Goal: Information Seeking & Learning: Understand process/instructions

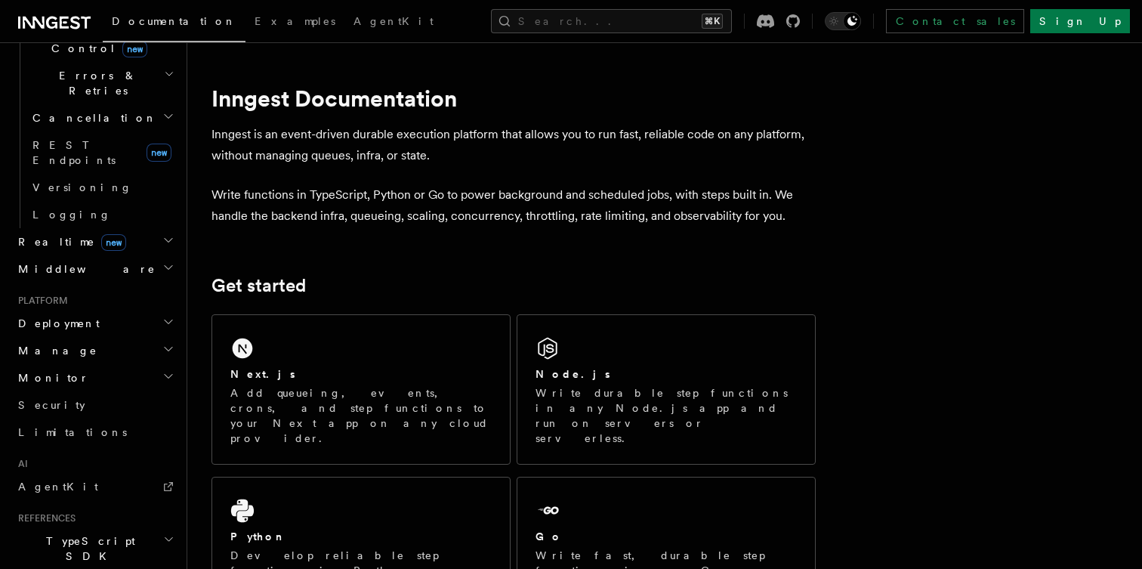
scroll to position [670, 0]
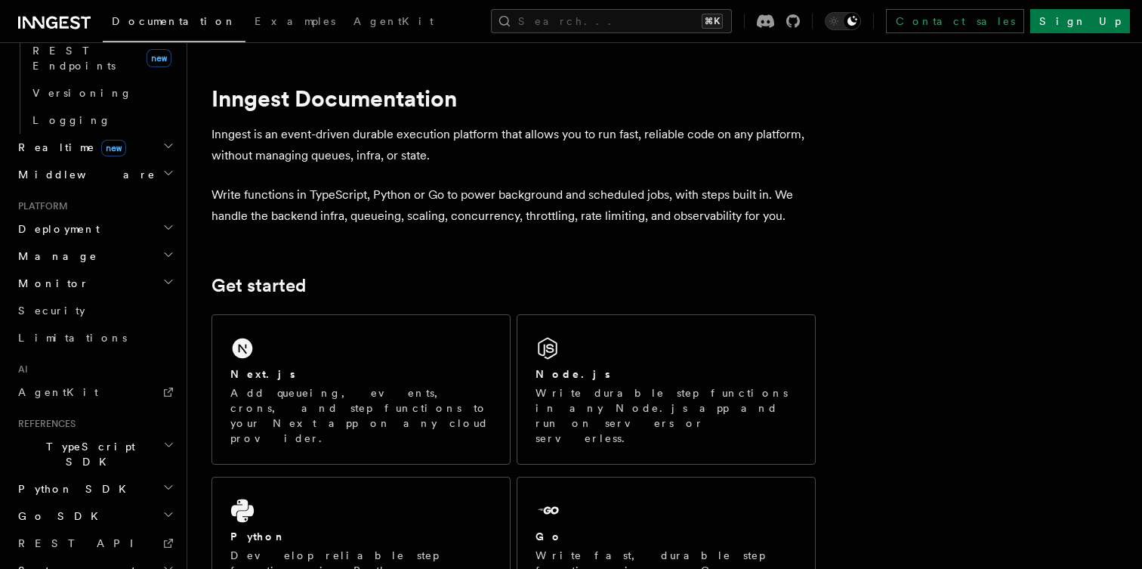
click at [74, 439] on span "TypeScript SDK" at bounding box center [87, 454] width 151 height 30
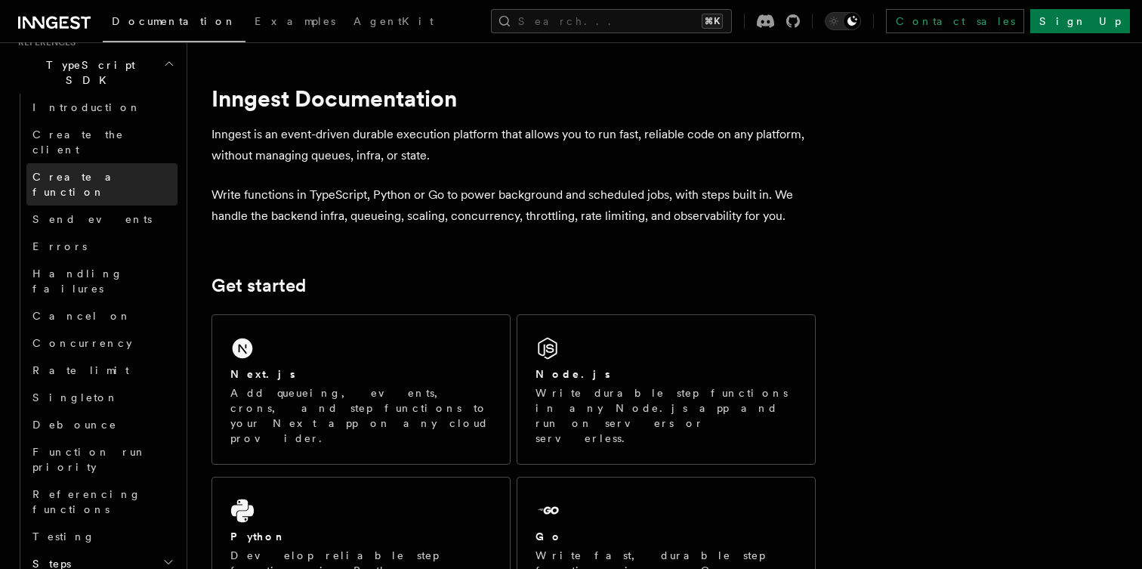
scroll to position [1054, 0]
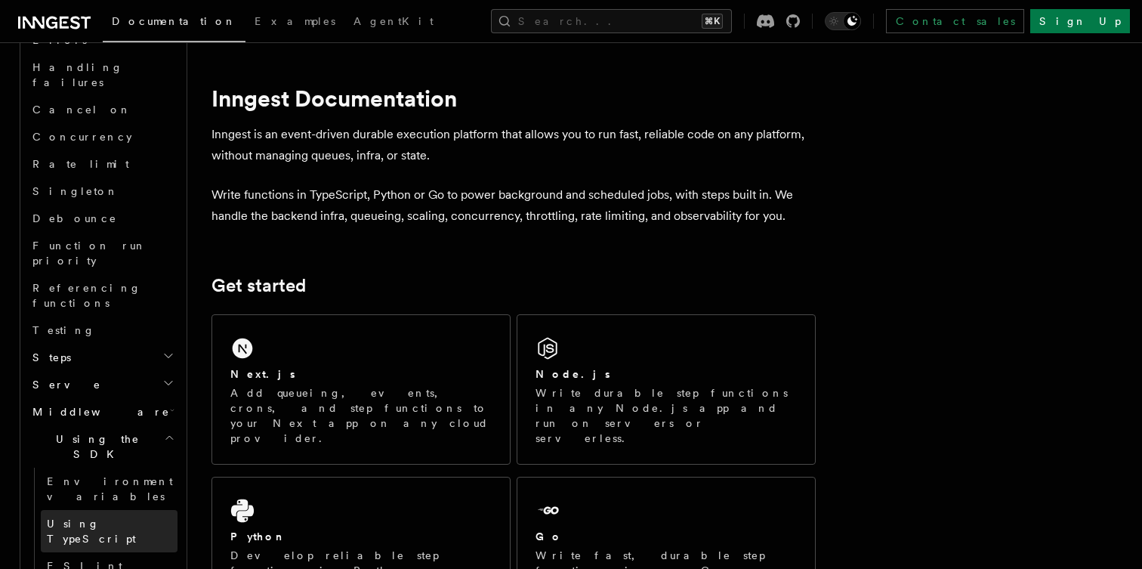
scroll to position [1262, 0]
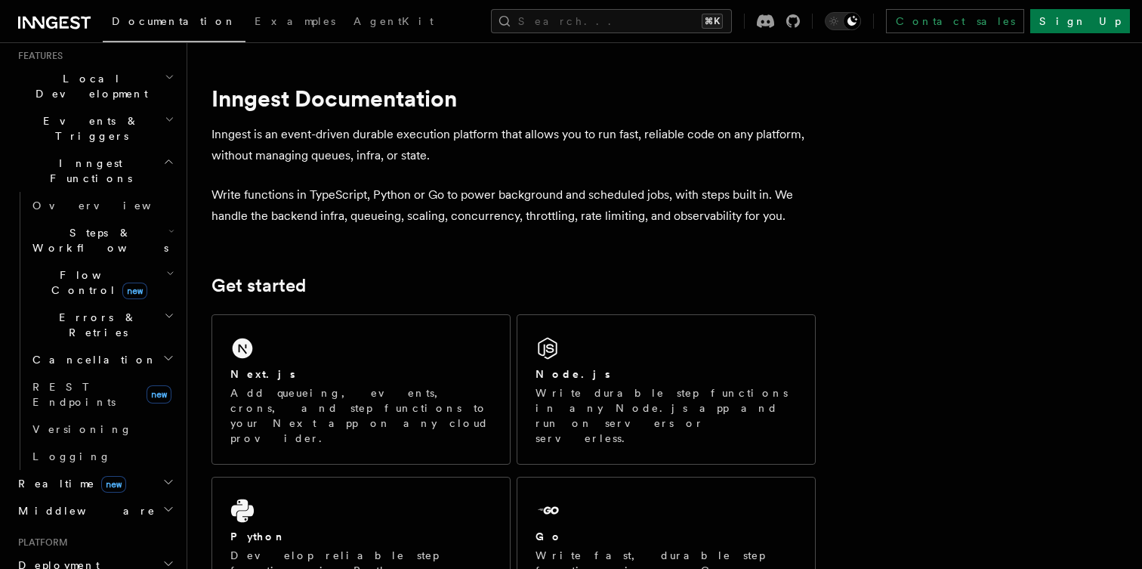
scroll to position [283, 0]
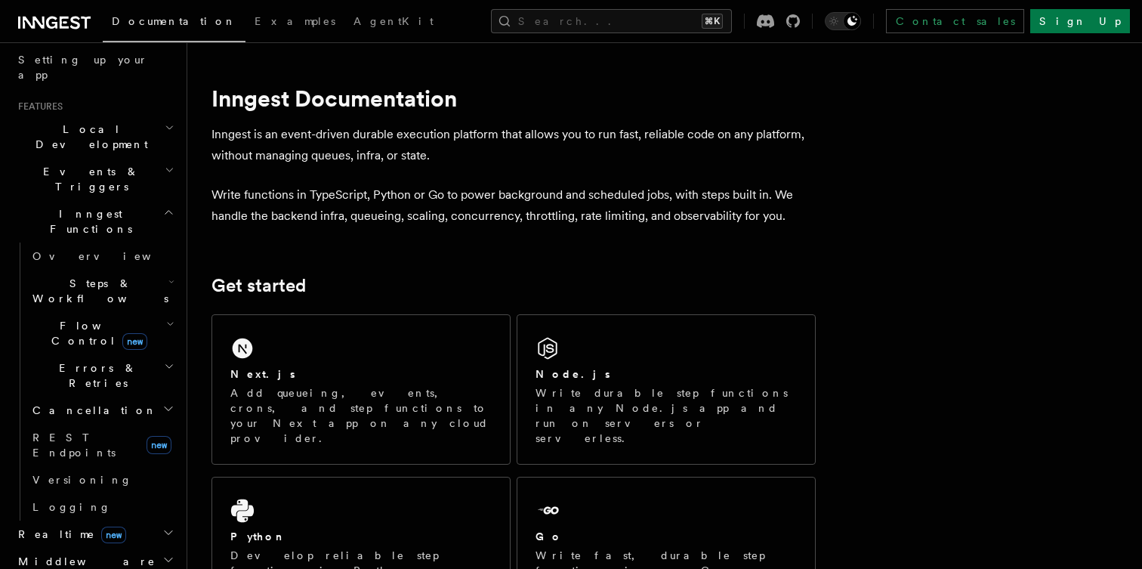
click at [113, 547] on h2 "Middleware" at bounding box center [94, 560] width 165 height 27
click at [123, 520] on h2 "Realtime new" at bounding box center [94, 533] width 165 height 27
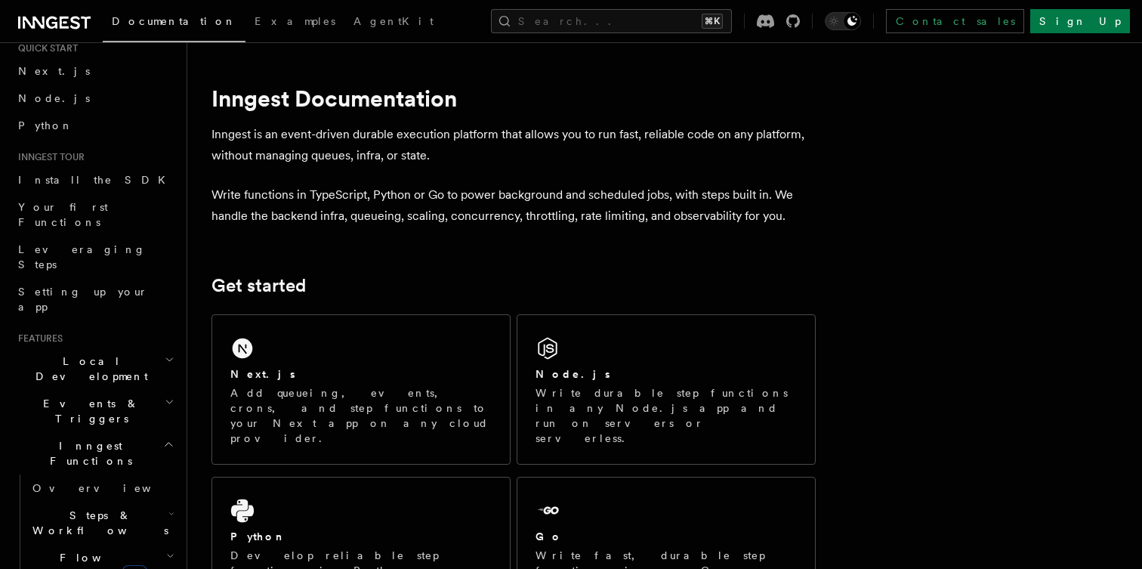
scroll to position [29, 0]
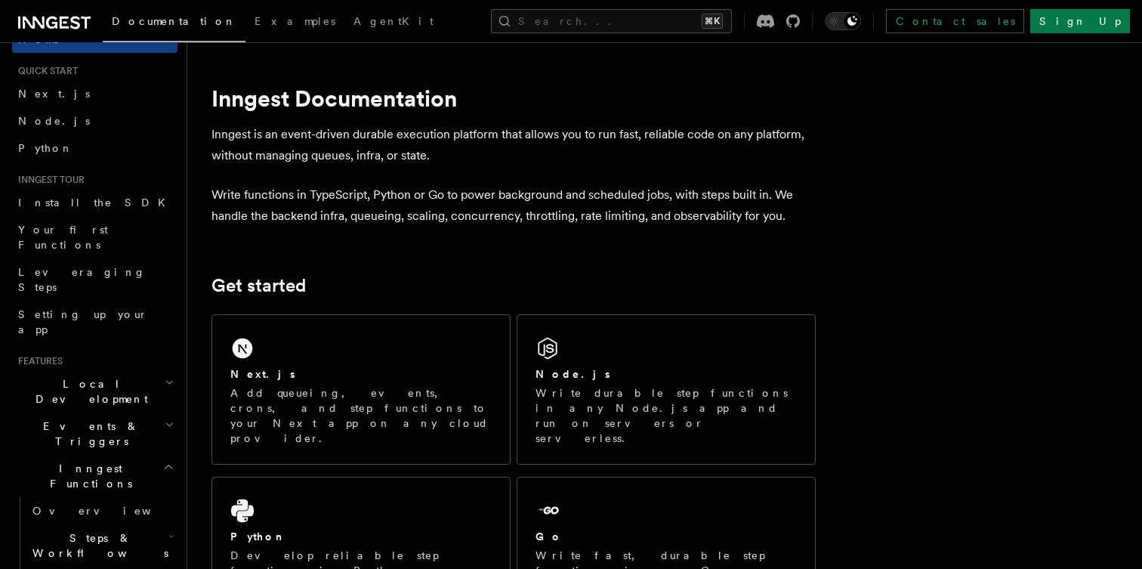
click at [113, 412] on h2 "Events & Triggers" at bounding box center [94, 433] width 165 height 42
click at [124, 370] on h2 "Local Development" at bounding box center [94, 391] width 165 height 42
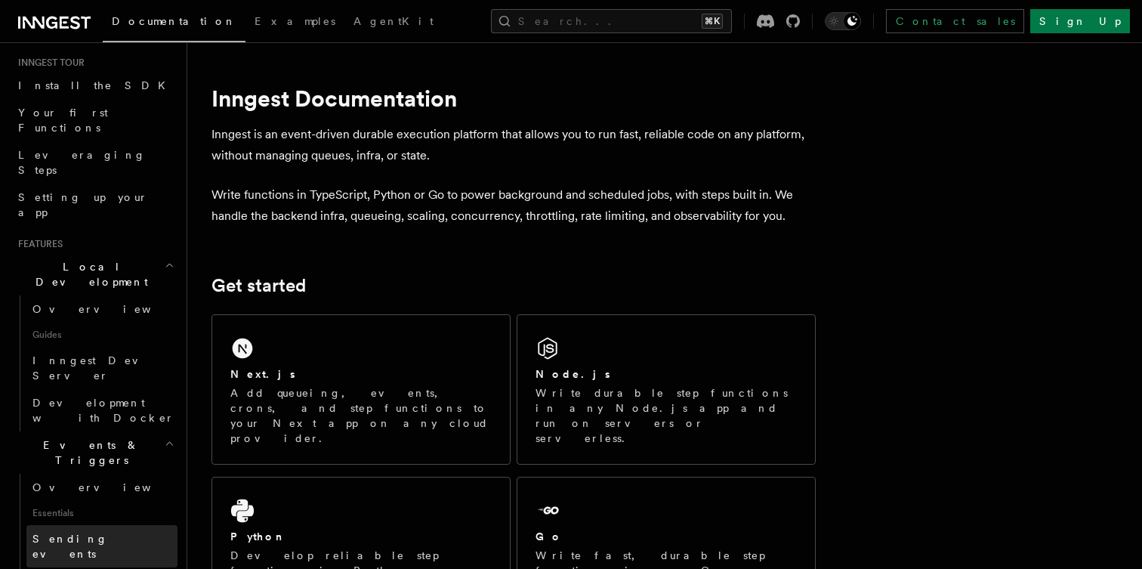
scroll to position [179, 0]
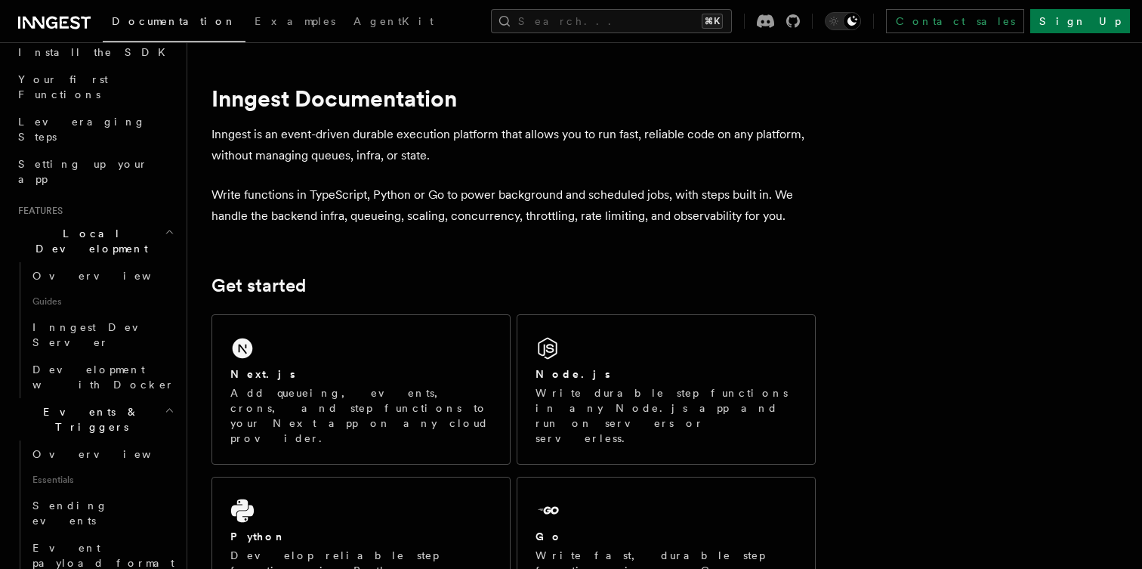
click at [151, 398] on h2 "Events & Triggers" at bounding box center [94, 419] width 165 height 42
click at [154, 220] on h2 "Local Development" at bounding box center [94, 241] width 165 height 42
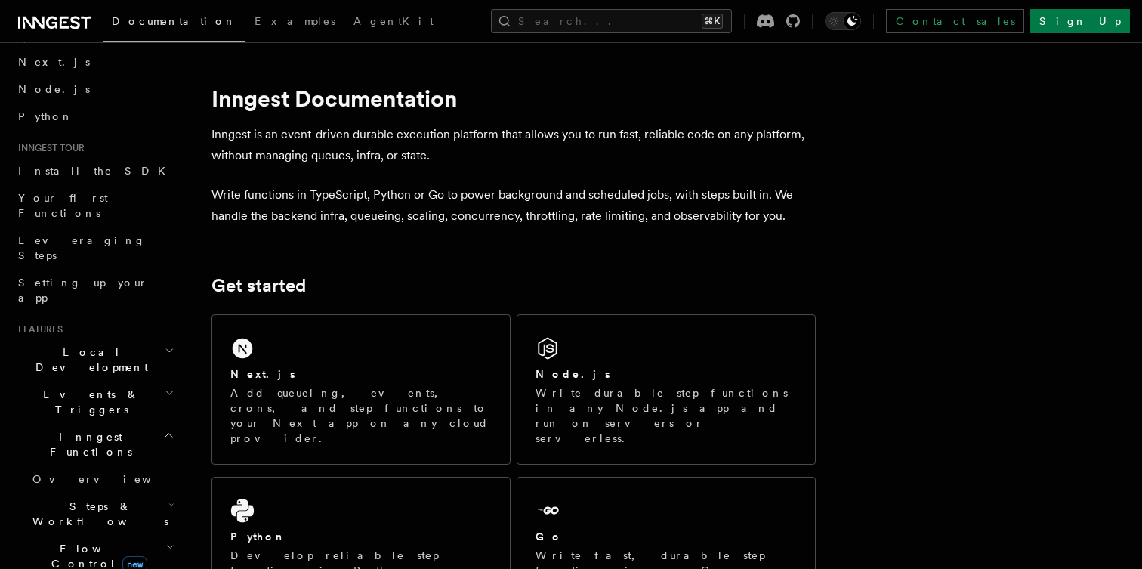
scroll to position [0, 0]
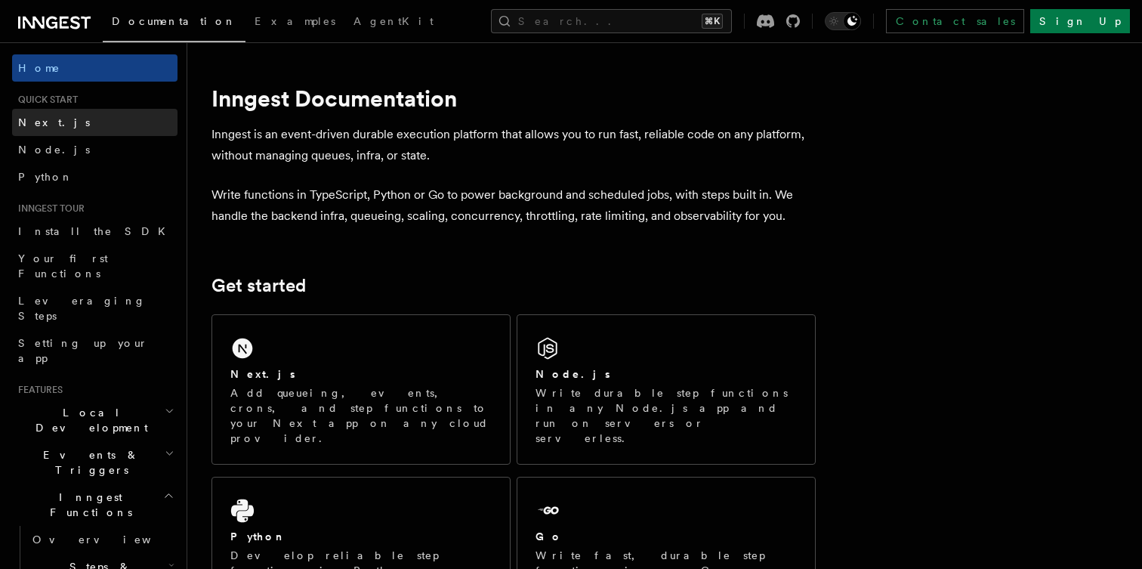
click at [65, 125] on link "Next.js" at bounding box center [94, 122] width 165 height 27
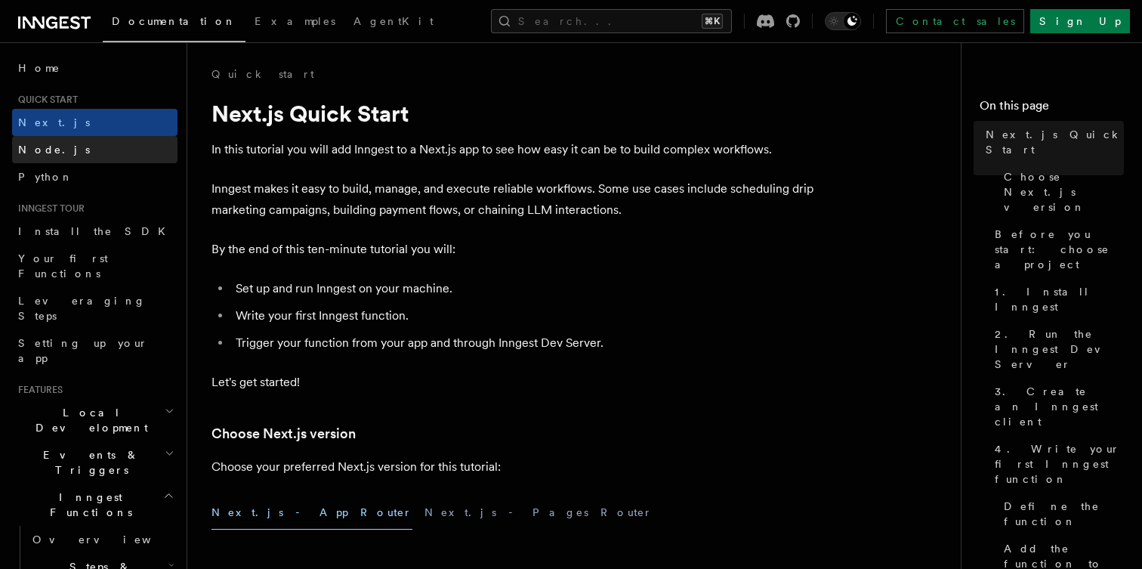
click at [51, 145] on span "Node.js" at bounding box center [54, 149] width 72 height 12
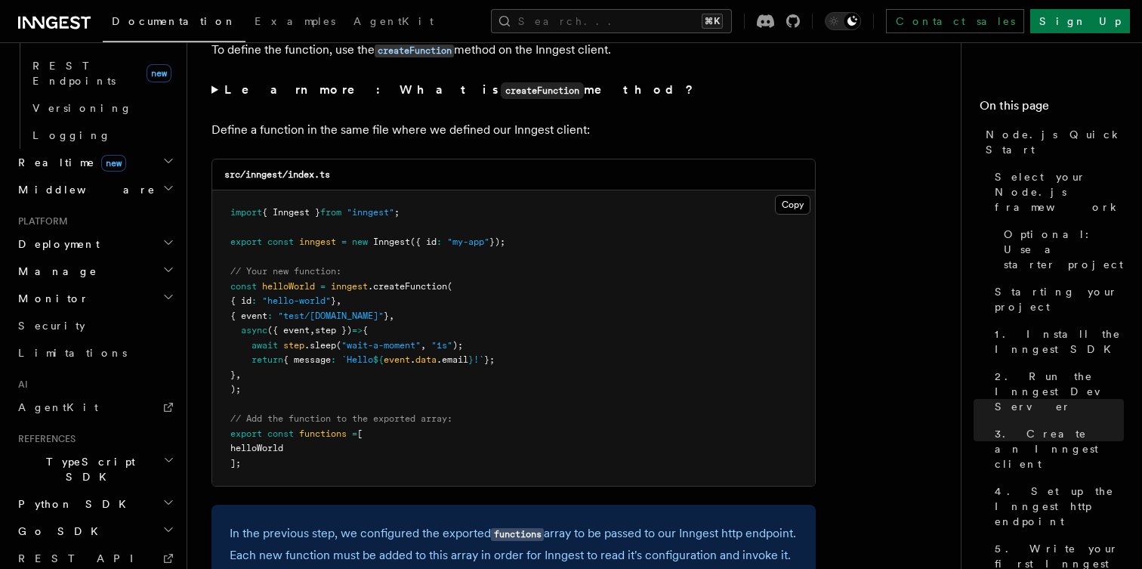
scroll to position [653, 0]
click at [45, 395] on link "AgentKit" at bounding box center [94, 408] width 165 height 27
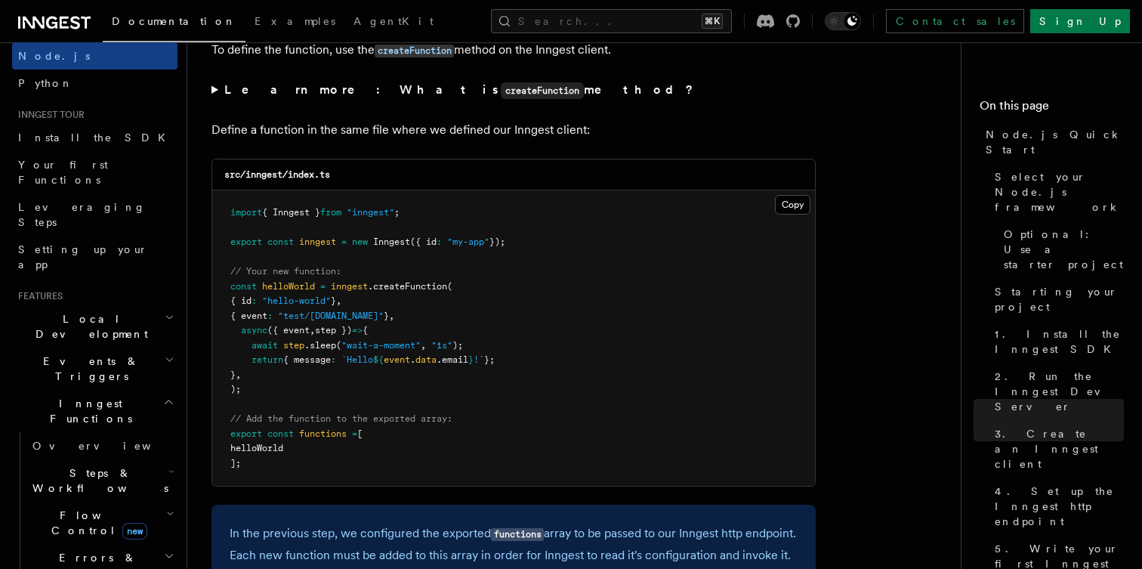
scroll to position [0, 0]
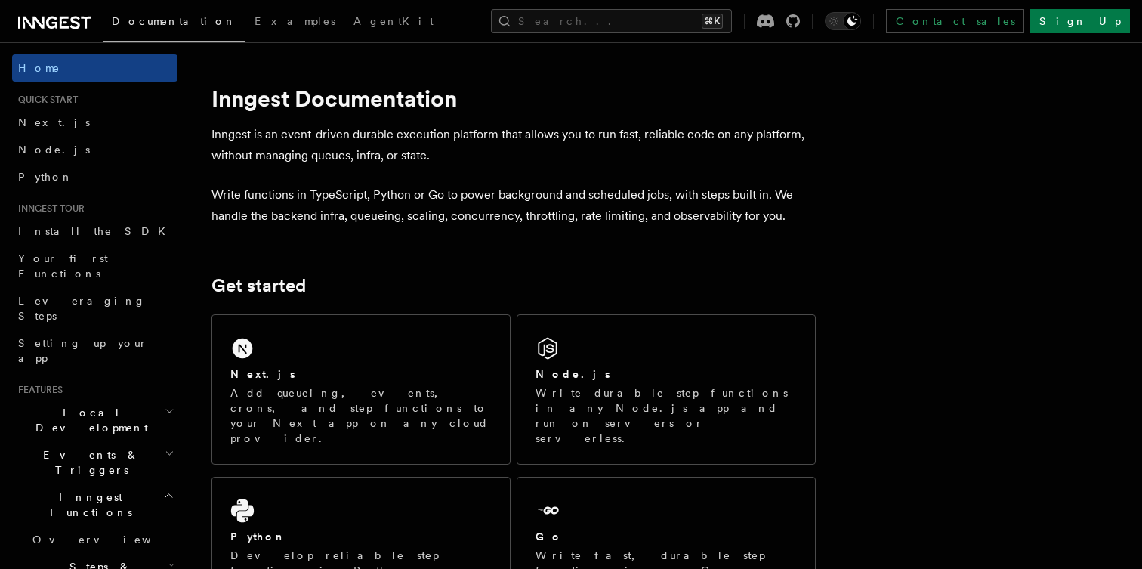
click at [95, 489] on span "Inngest Functions" at bounding box center [87, 504] width 151 height 30
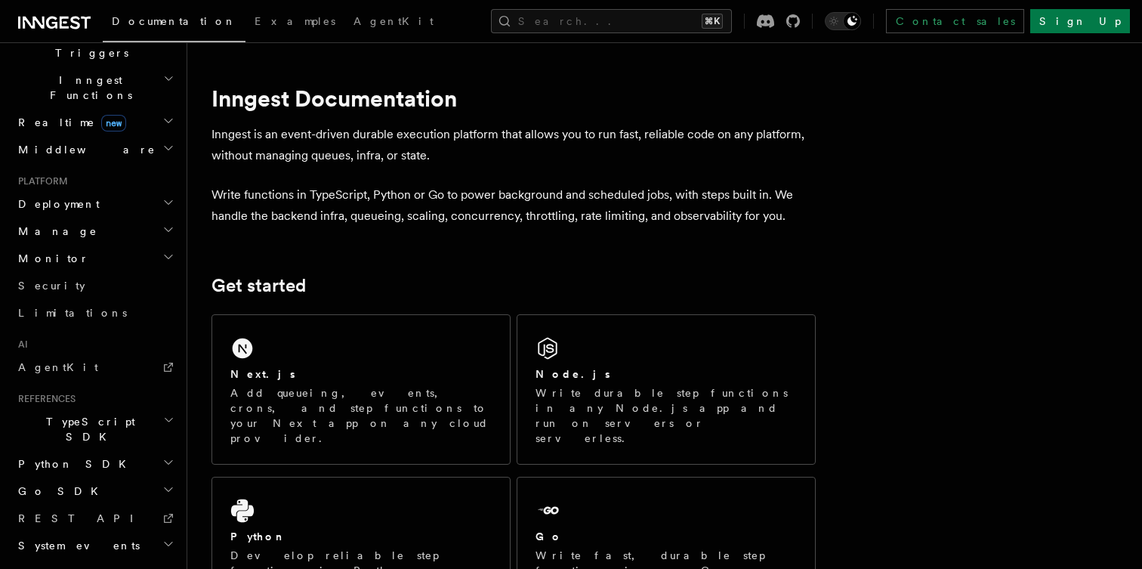
scroll to position [449, 0]
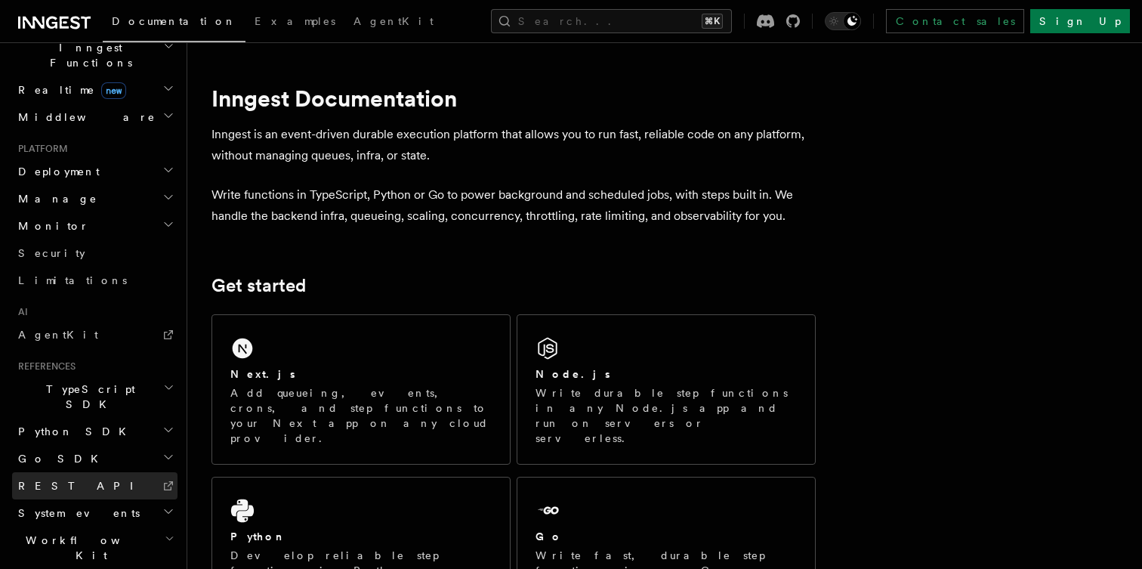
click at [95, 472] on link "REST API" at bounding box center [94, 485] width 165 height 27
